Goal: Task Accomplishment & Management: Complete application form

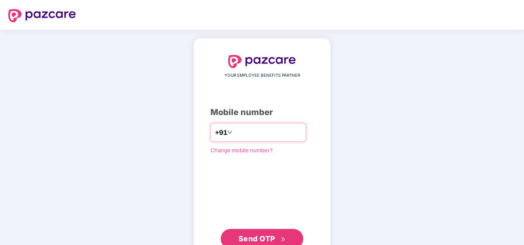
click at [261, 130] on input "number" at bounding box center [268, 132] width 68 height 13
type input "**********"
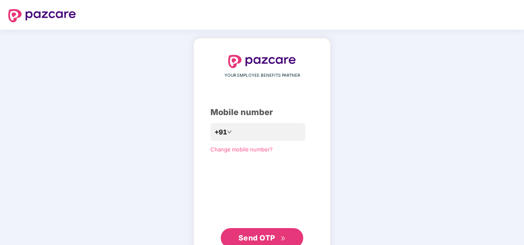
click at [263, 235] on span "Send OTP" at bounding box center [257, 238] width 37 height 9
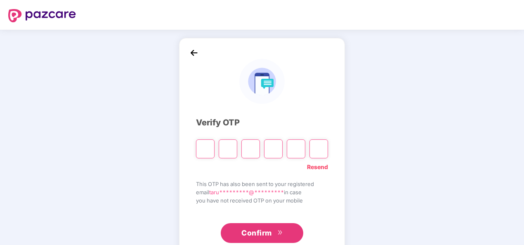
type input "*"
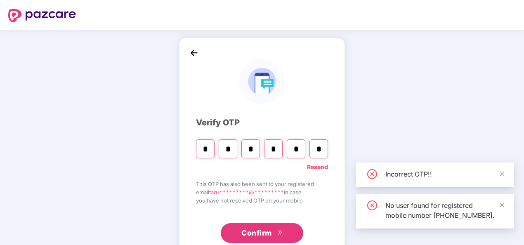
type input "*"
click at [271, 234] on span "Confirm" at bounding box center [256, 233] width 31 height 12
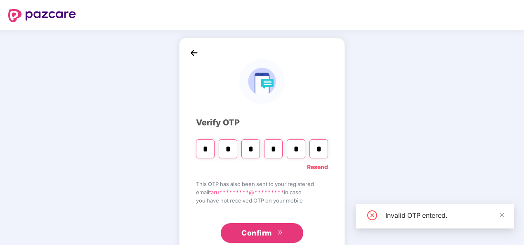
click at [211, 152] on input "*" at bounding box center [205, 148] width 19 height 19
type input "*"
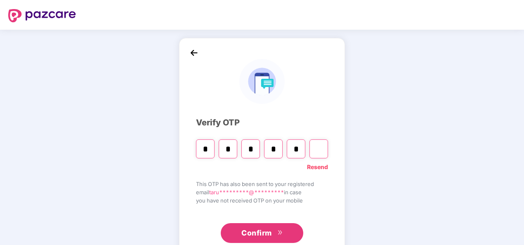
click at [304, 146] on input "*" at bounding box center [296, 148] width 19 height 19
type input "*"
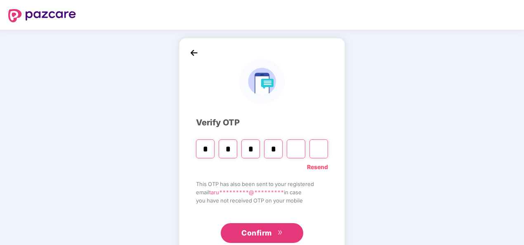
type input "*"
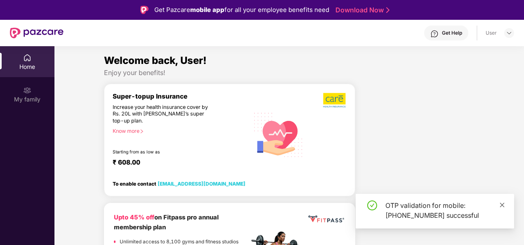
click at [502, 202] on icon "close" at bounding box center [502, 205] width 6 height 6
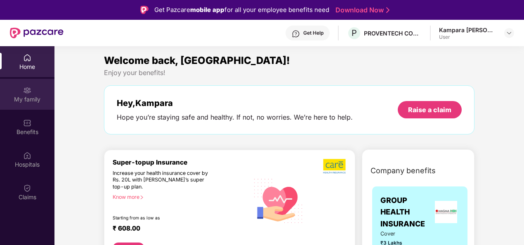
click at [32, 96] on div "My family" at bounding box center [27, 99] width 54 height 8
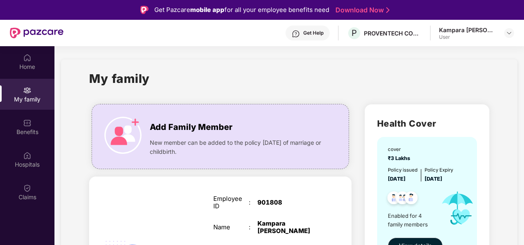
scroll to position [46, 0]
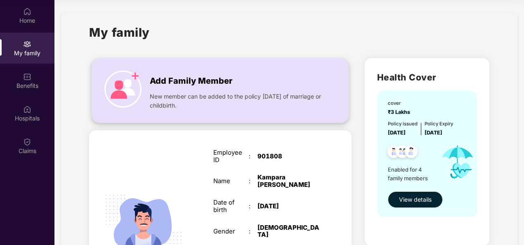
click at [132, 80] on img at bounding box center [122, 89] width 37 height 37
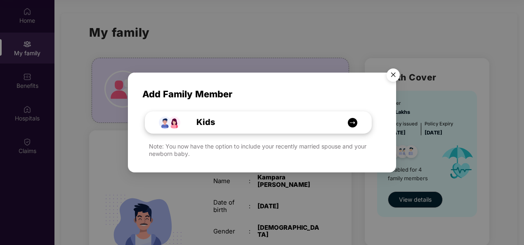
click at [303, 123] on div "Kids" at bounding box center [263, 122] width 170 height 13
